Goal: Task Accomplishment & Management: Manage account settings

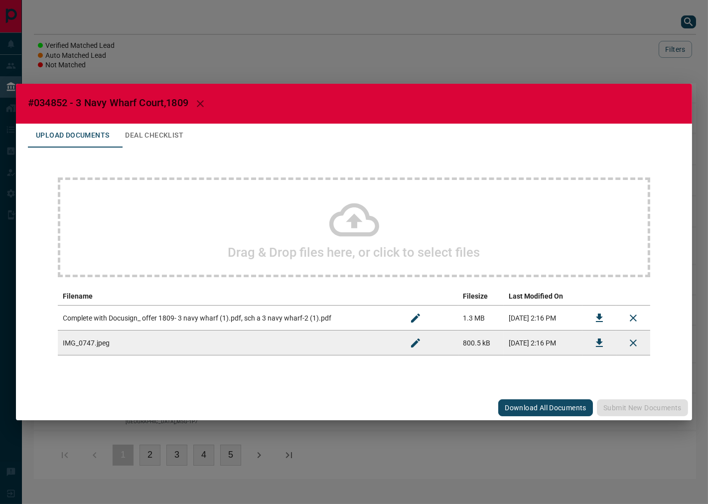
click at [42, 103] on span "#034852 - 3 Navy Wharf Court,1809" at bounding box center [108, 103] width 160 height 12
copy span "034852"
click at [591, 312] on button "Download" at bounding box center [600, 318] width 24 height 24
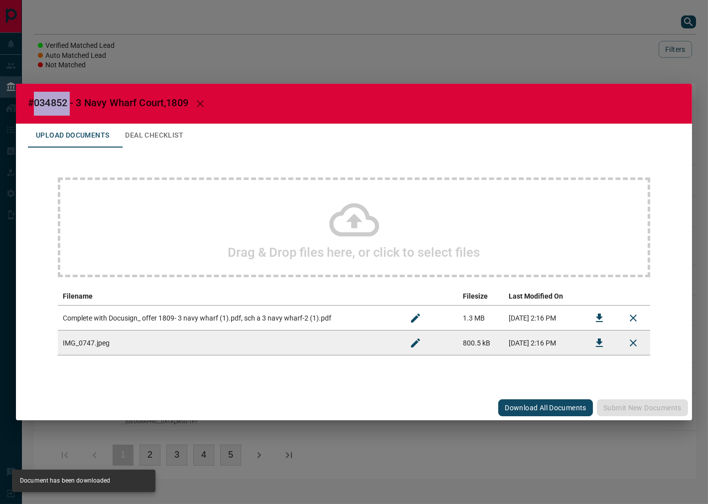
click at [598, 348] on icon "Download" at bounding box center [599, 343] width 12 height 12
click at [173, 138] on button "Deal Checklist" at bounding box center [154, 136] width 74 height 24
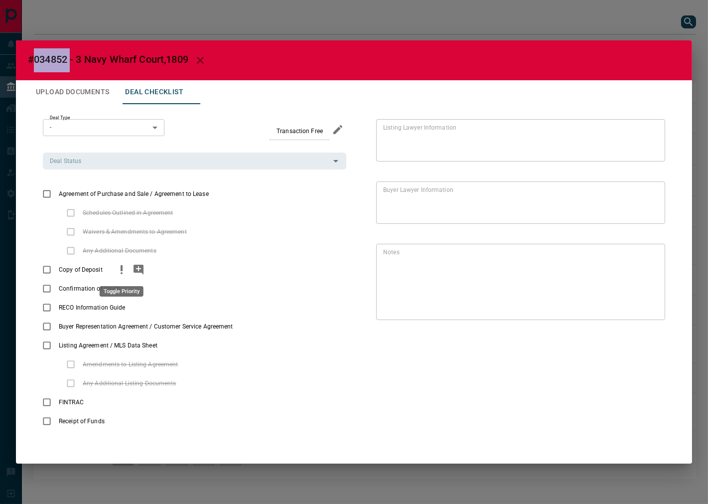
click at [122, 276] on button "priority" at bounding box center [121, 269] width 17 height 19
click at [138, 271] on icon "add note" at bounding box center [139, 270] width 12 height 12
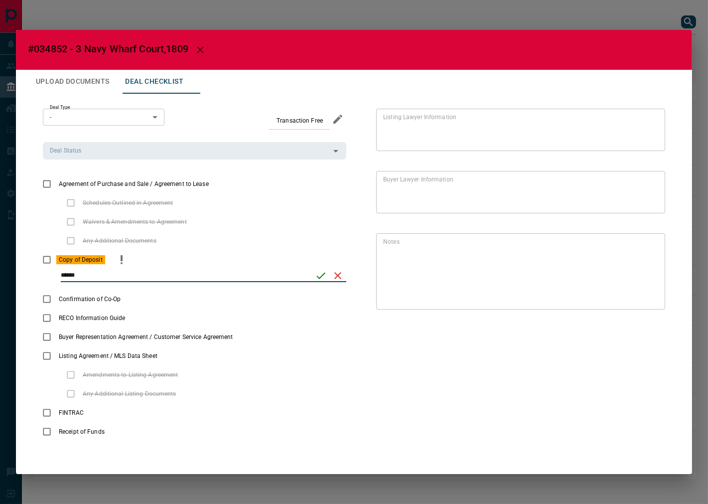
type input "******"
click at [321, 280] on icon "save" at bounding box center [321, 276] width 12 height 12
click at [103, 152] on input "Deal Status" at bounding box center [186, 150] width 281 height 11
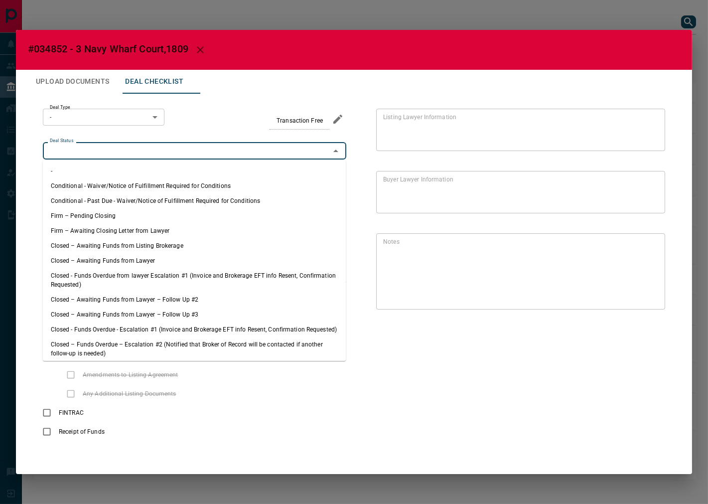
click at [108, 211] on li "Firm – Pending Closing" at bounding box center [194, 215] width 303 height 15
type input "**********"
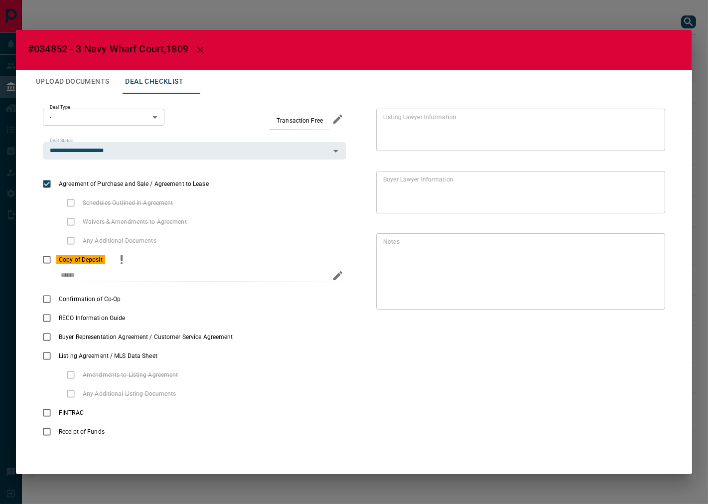
click at [103, 114] on body "Lead Transfers Leads Deals Listings Campaigns Quota Rules Agent Quotas Admin Mo…" at bounding box center [354, 244] width 708 height 489
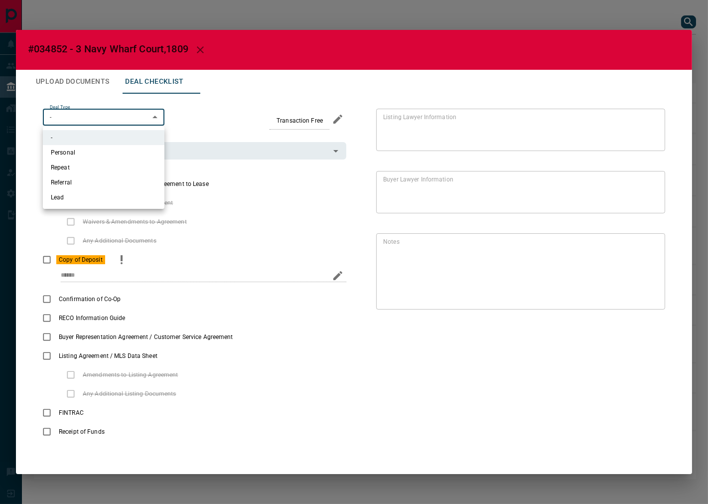
click at [92, 206] on ul "- Personal Repeat Referral Lead" at bounding box center [104, 167] width 122 height 83
click at [103, 200] on li "Lead" at bounding box center [104, 197] width 122 height 15
type input "*"
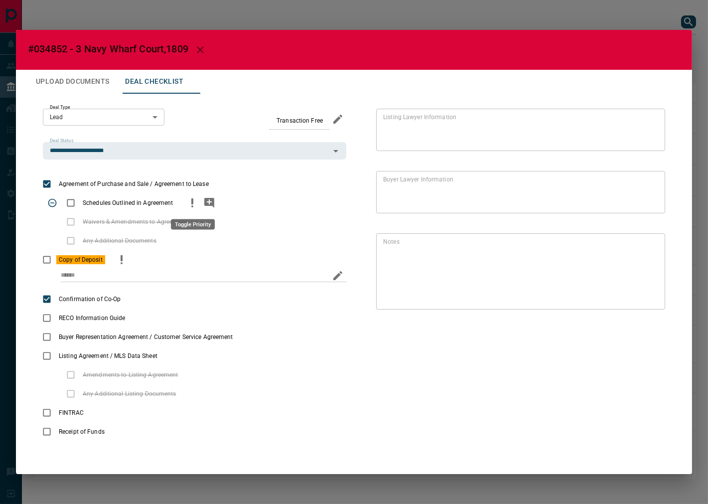
click at [194, 200] on icon "priority" at bounding box center [192, 203] width 12 height 12
click at [202, 201] on button "add note" at bounding box center [209, 202] width 17 height 19
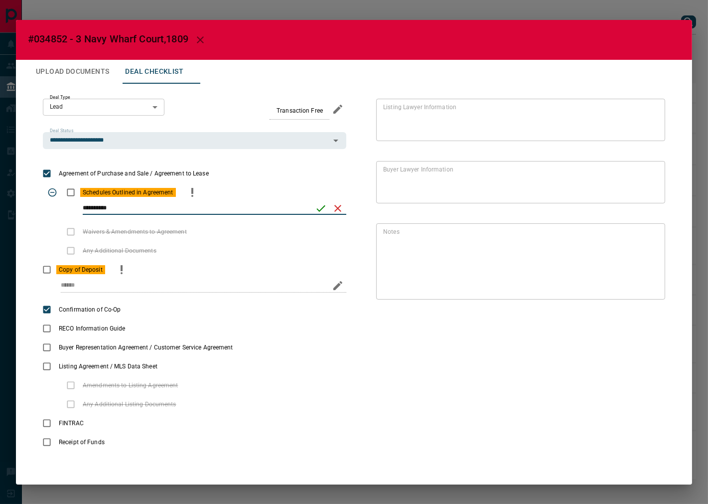
type input "**********"
click at [316, 211] on icon "save" at bounding box center [321, 208] width 12 height 12
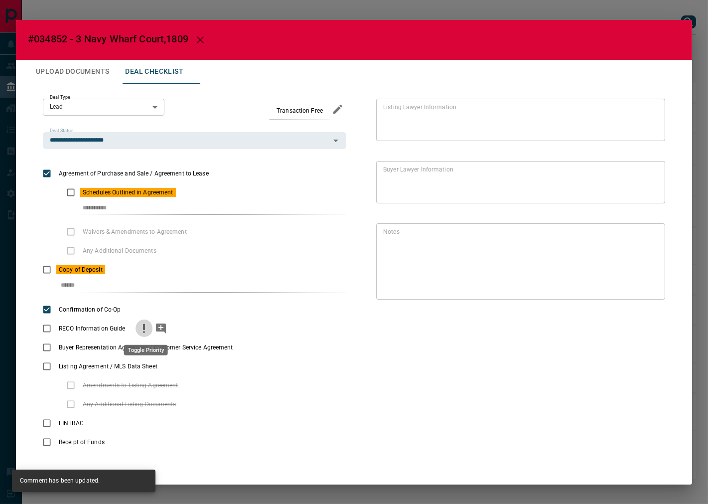
click at [143, 326] on icon "priority" at bounding box center [144, 328] width 12 height 12
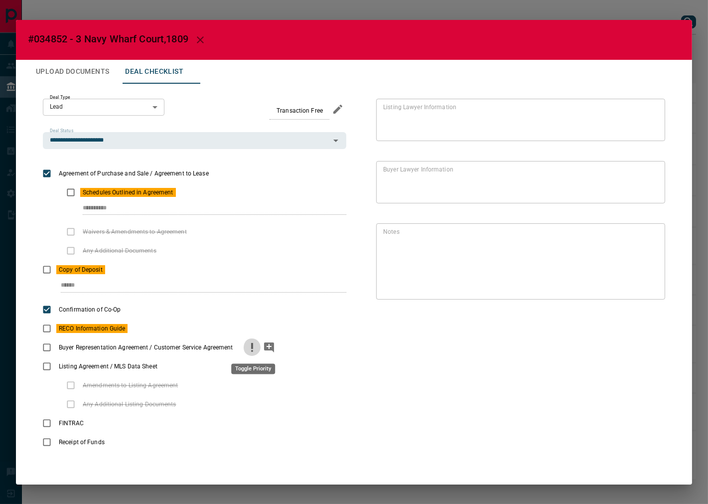
click at [259, 350] on button "priority" at bounding box center [252, 347] width 17 height 19
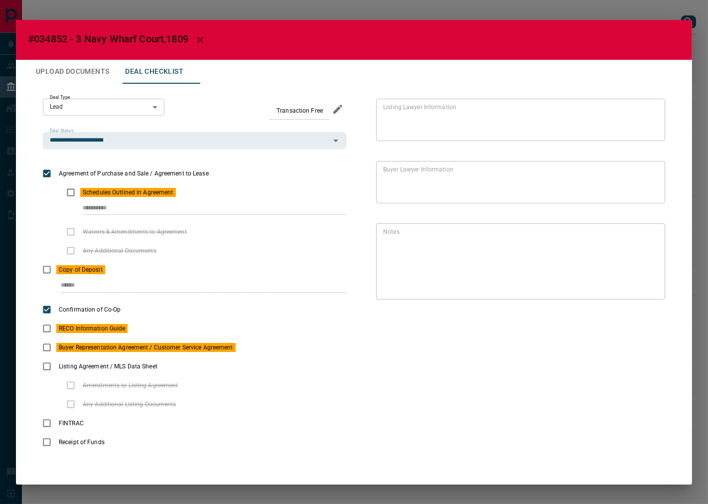
click at [83, 67] on button "Upload Documents" at bounding box center [72, 72] width 89 height 24
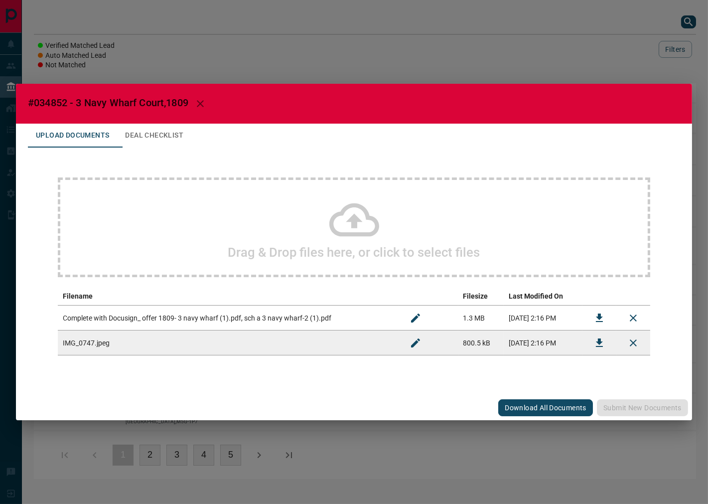
click at [171, 200] on div "Drag & Drop files here, or click to select files" at bounding box center [354, 227] width 593 height 100
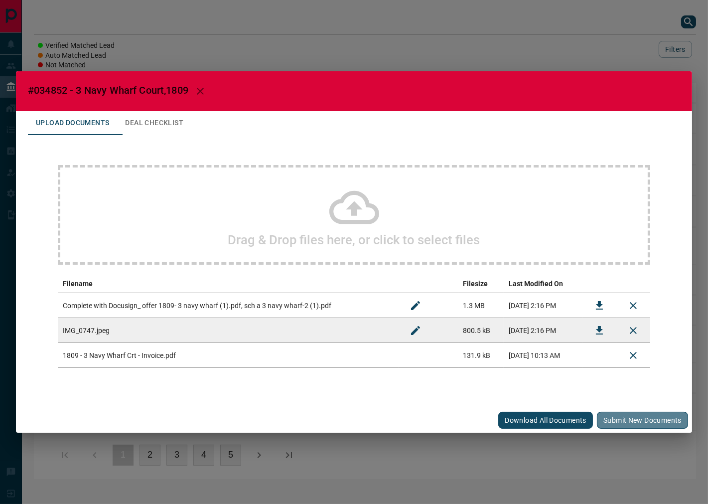
click at [619, 415] on button "Submit new documents" at bounding box center [642, 420] width 91 height 17
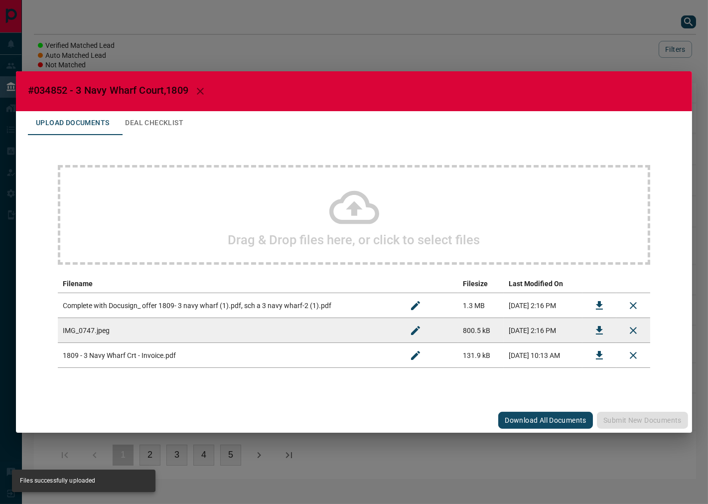
click at [148, 145] on div "Drag & Drop files here, or click to select files Filename Filesize Last Modifie…" at bounding box center [354, 266] width 652 height 263
click at [154, 129] on button "Deal Checklist" at bounding box center [154, 123] width 74 height 24
